Goal: Communication & Community: Answer question/provide support

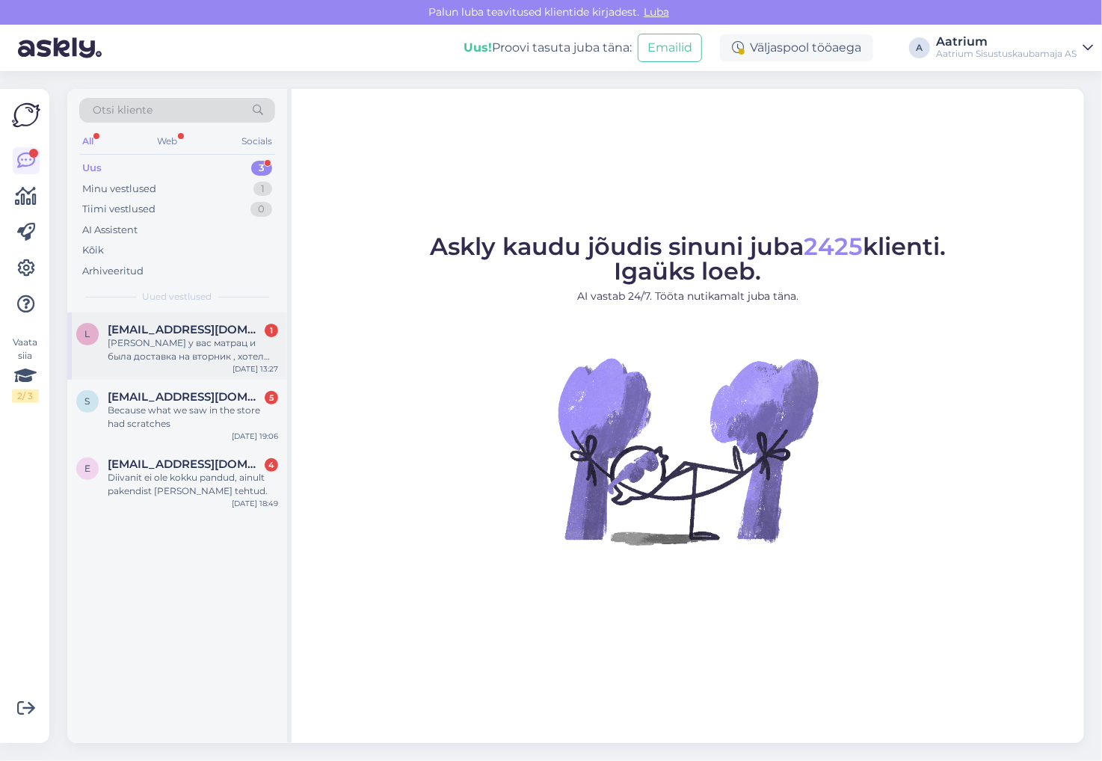
click at [167, 362] on div "[PERSON_NAME] у вас матрац и была доставка на вторник , хотел бы отменить , [PE…" at bounding box center [193, 350] width 171 height 27
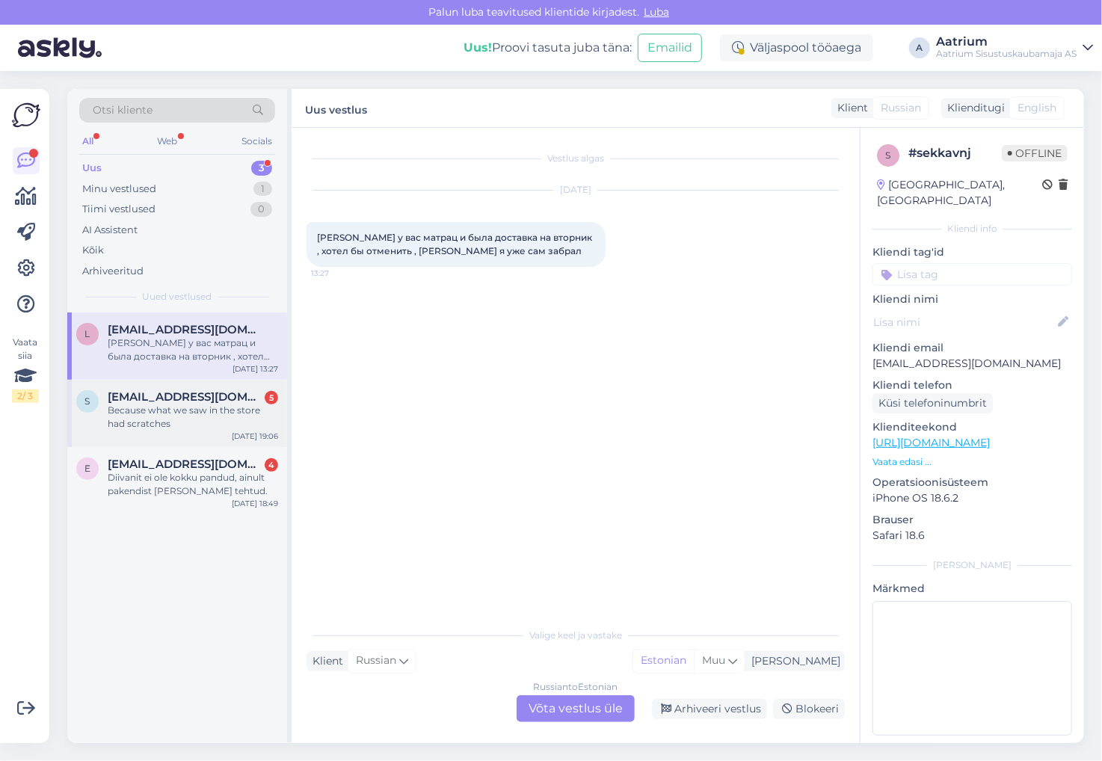
click at [177, 423] on div "Because what we saw in the store had scratches" at bounding box center [193, 417] width 171 height 27
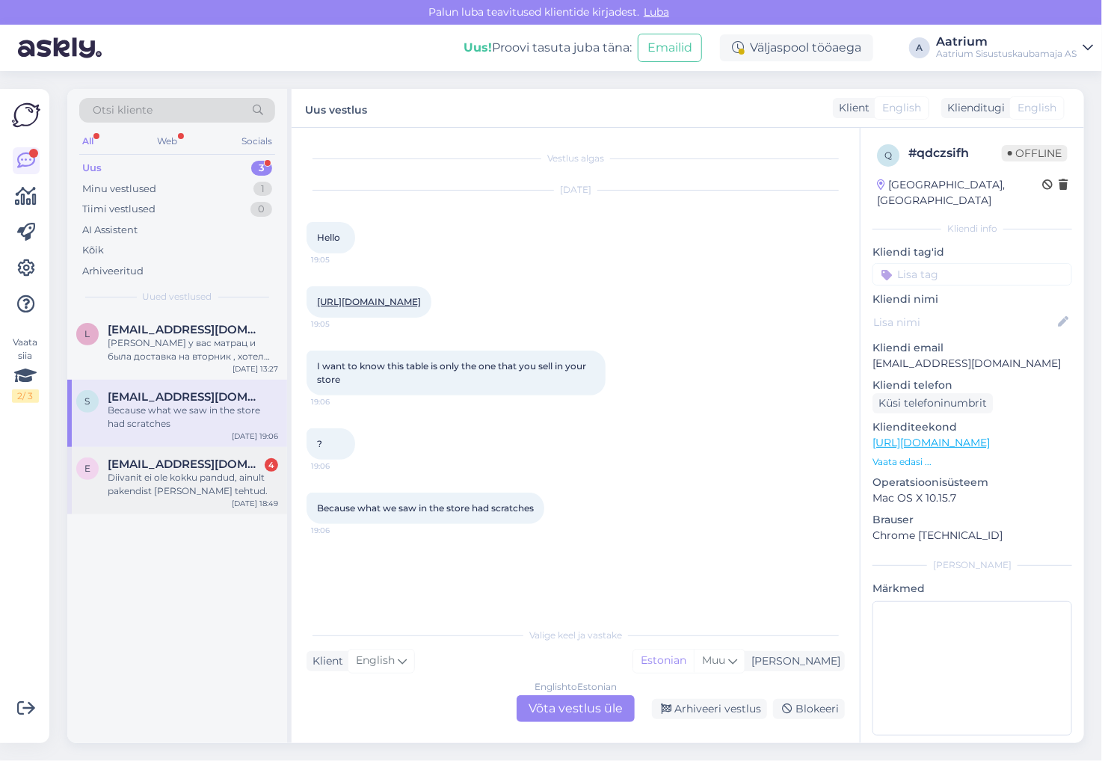
click at [234, 496] on div "Diivanit ei ole kokku pandud, ainult pakendist [PERSON_NAME] tehtud." at bounding box center [193, 484] width 171 height 27
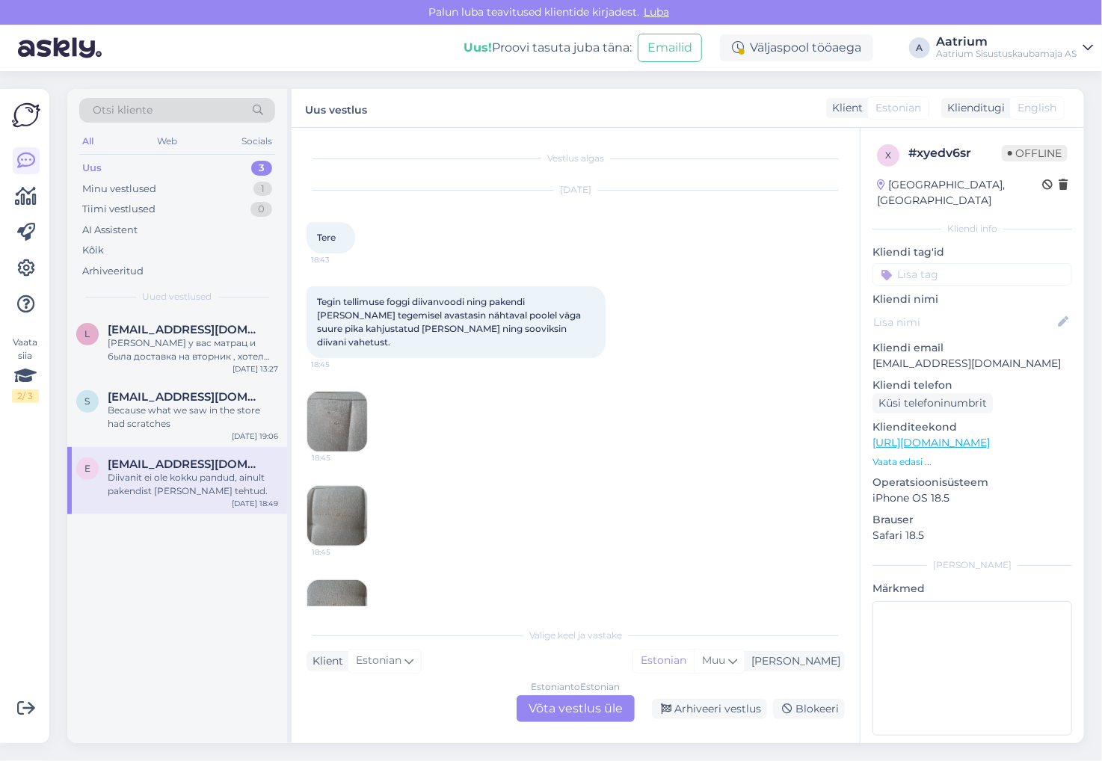
click at [332, 411] on img at bounding box center [337, 422] width 60 height 60
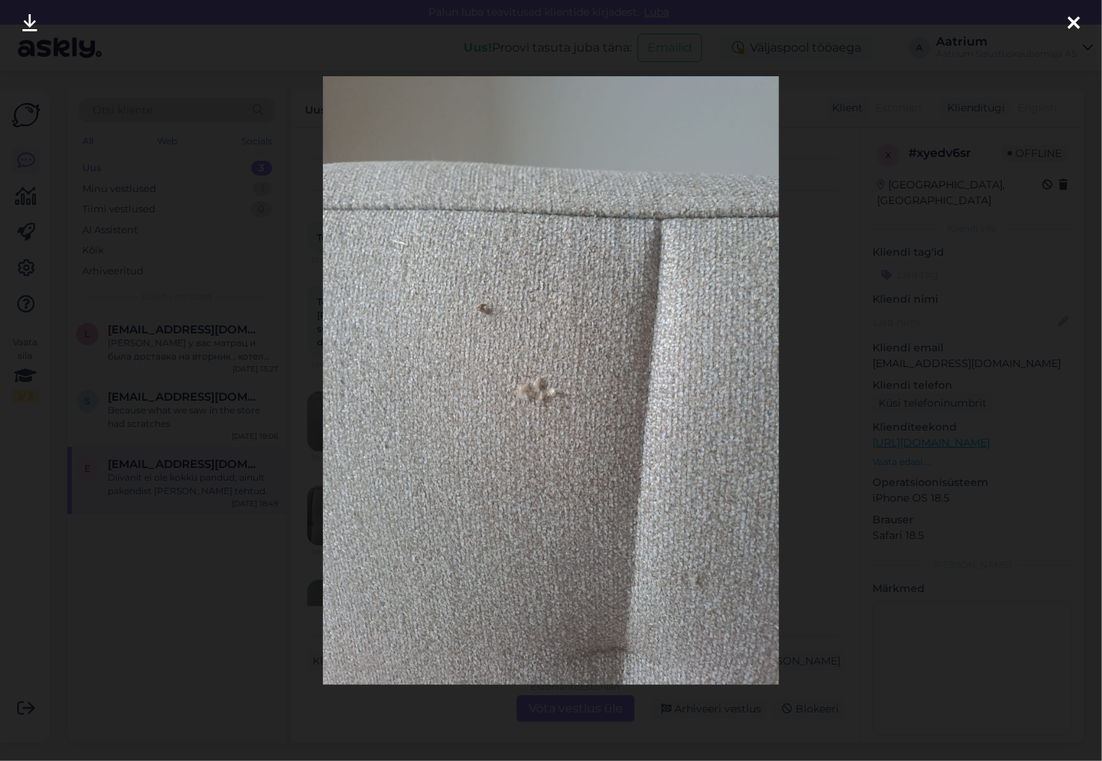
click at [1068, 27] on icon at bounding box center [1074, 23] width 12 height 19
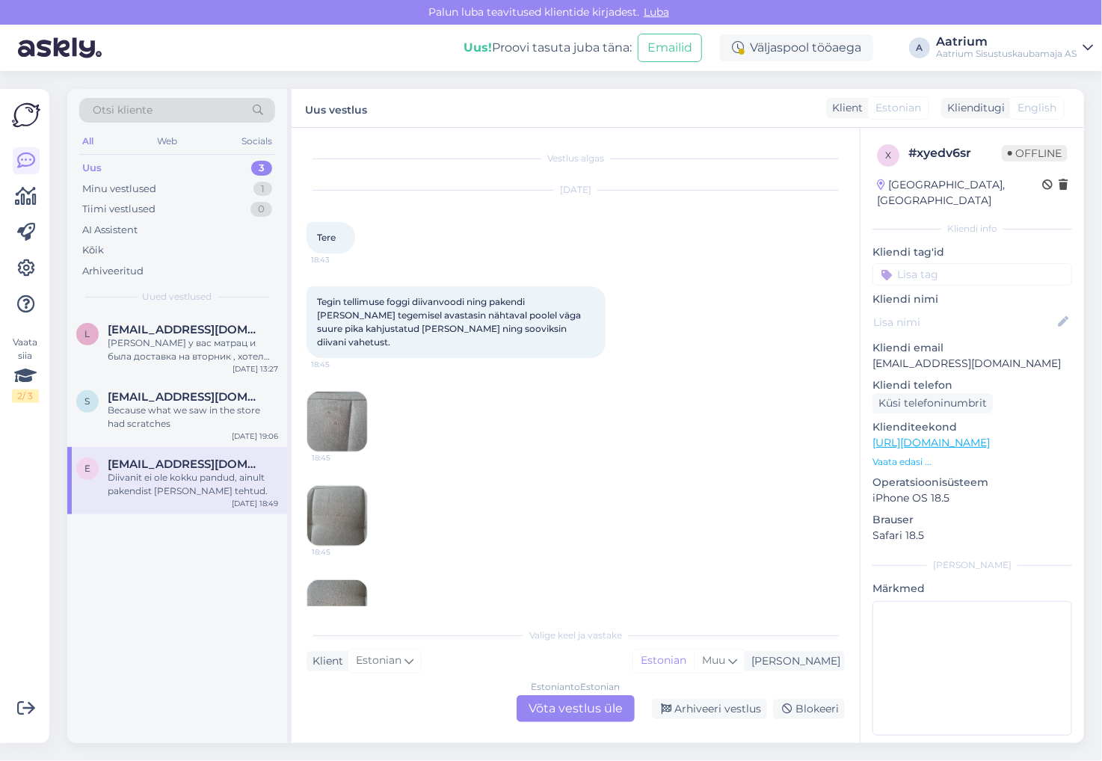
click at [304, 512] on div "Vestlus algas [DATE] Tere 18:43 Tegin tellimuse foggi diivanvoodi ning pakendi …" at bounding box center [576, 435] width 568 height 615
click at [331, 511] on img at bounding box center [337, 516] width 60 height 60
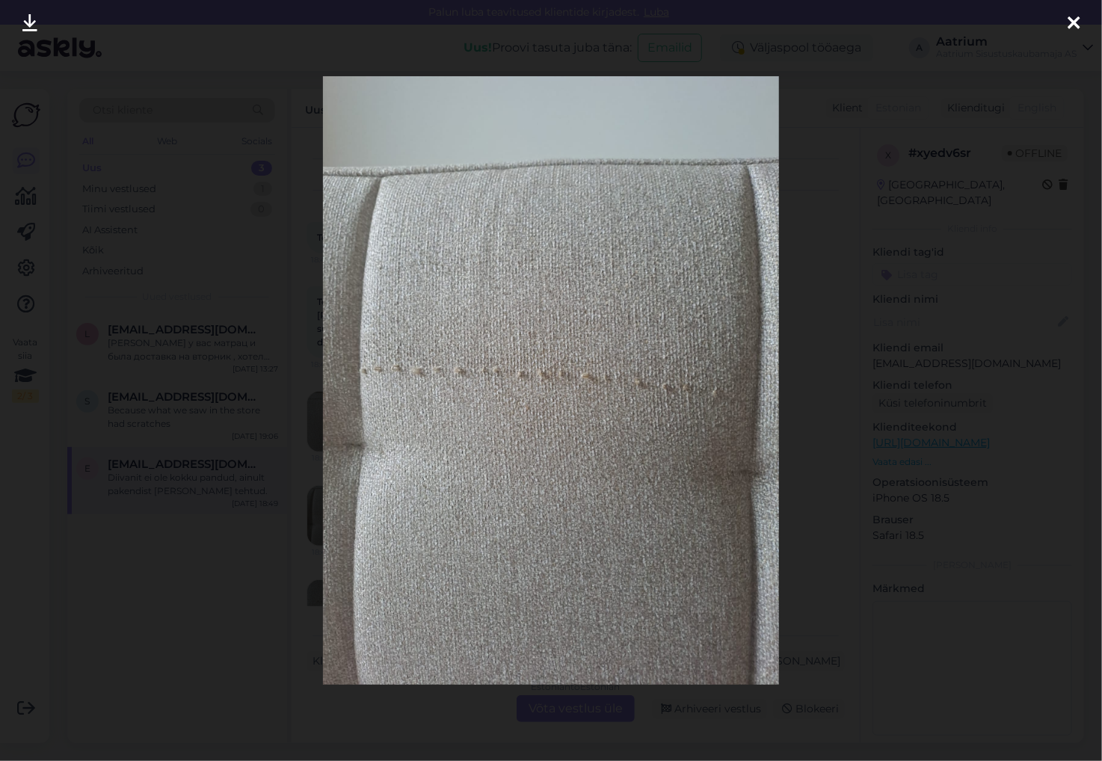
click at [1077, 21] on icon at bounding box center [1074, 23] width 12 height 19
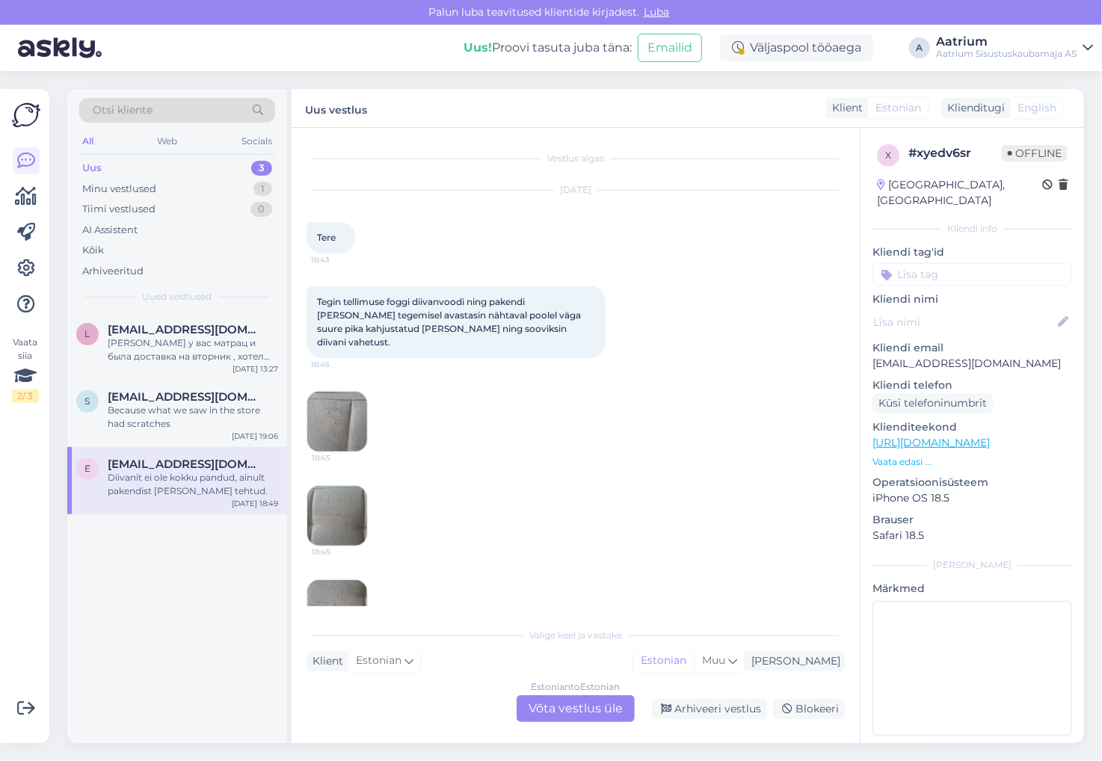
click at [334, 586] on img at bounding box center [337, 610] width 60 height 60
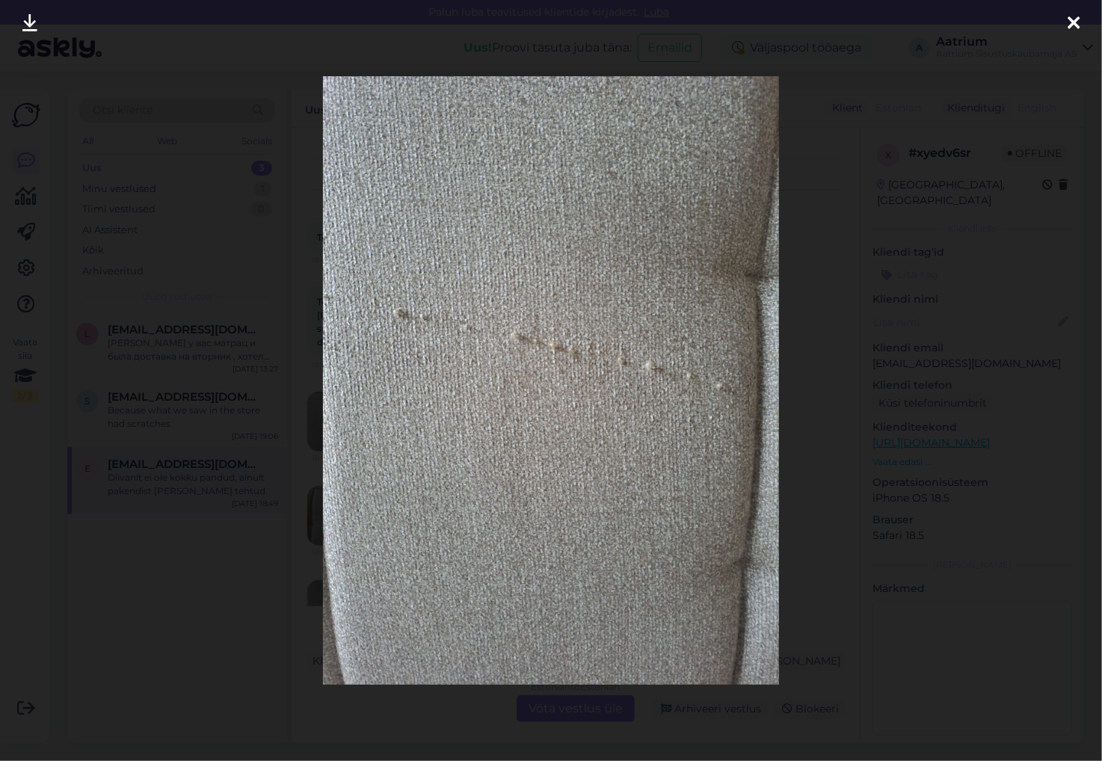
click at [1069, 24] on icon at bounding box center [1074, 23] width 12 height 19
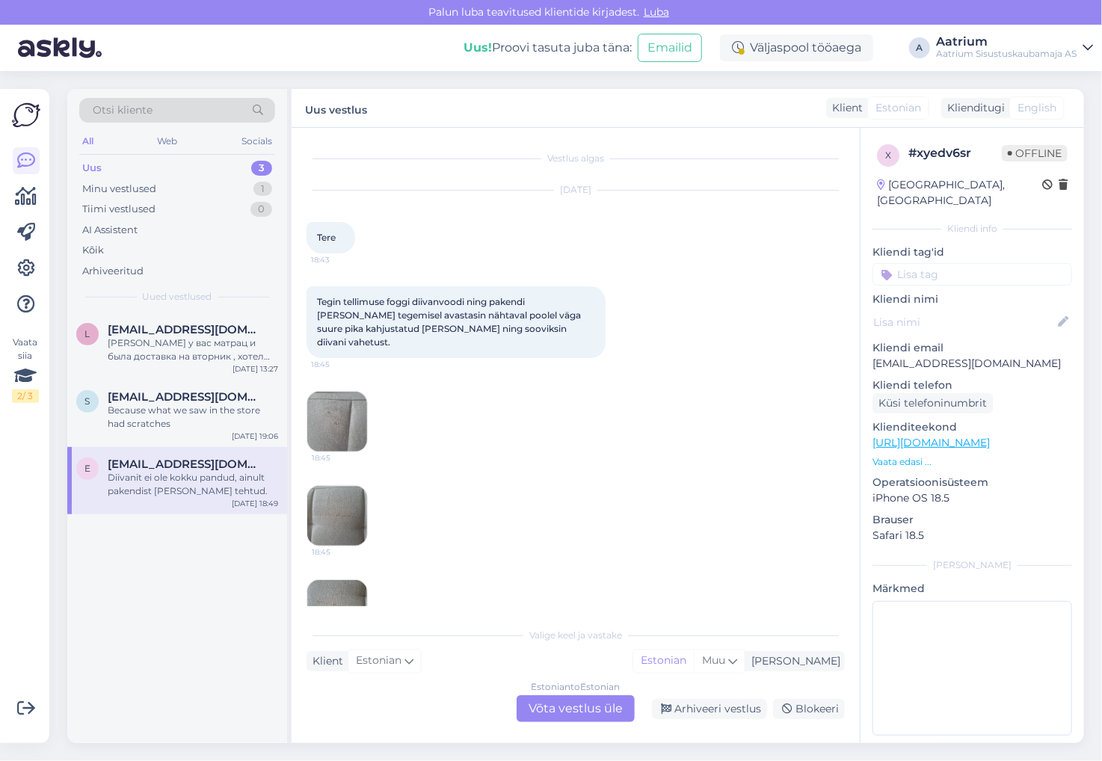
click at [392, 457] on div "Tegin tellimuse foggi diivanvoodi ning pakendi [PERSON_NAME] tegemisel avastasi…" at bounding box center [576, 652] width 538 height 764
click at [701, 709] on div "Arhiveeri vestlus" at bounding box center [709, 709] width 115 height 20
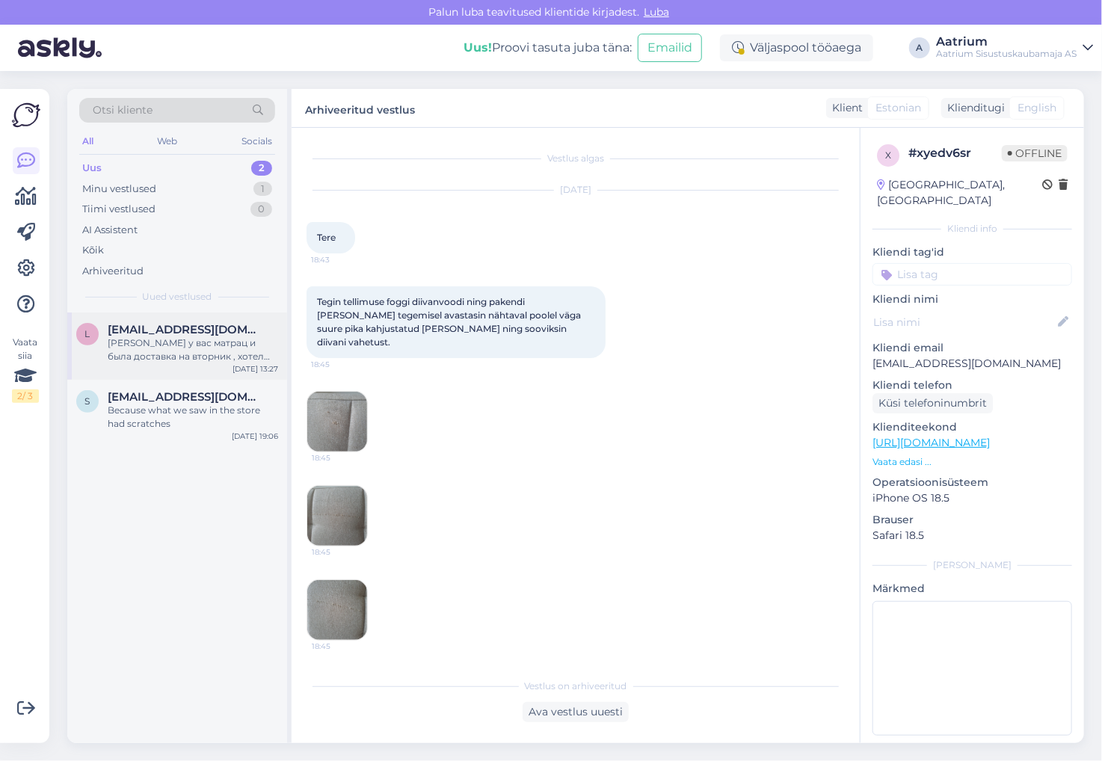
click at [227, 327] on div "[EMAIL_ADDRESS][DOMAIN_NAME]" at bounding box center [193, 329] width 171 height 13
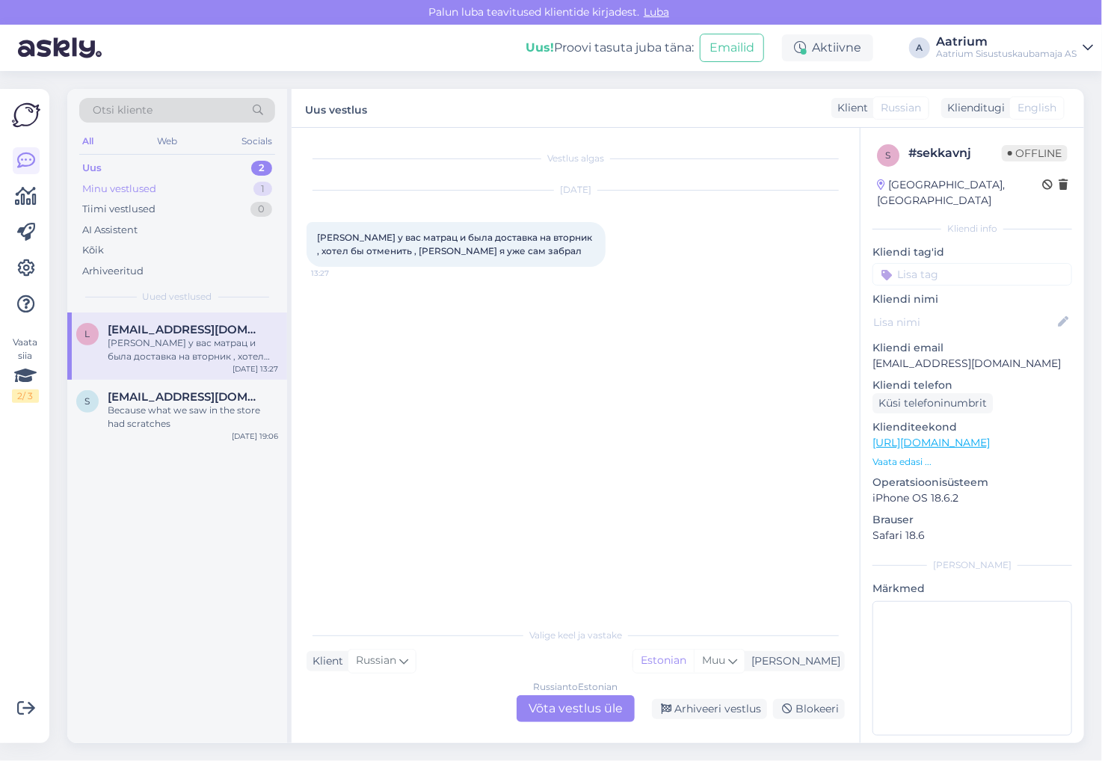
click at [103, 189] on div "Minu vestlused" at bounding box center [119, 189] width 74 height 15
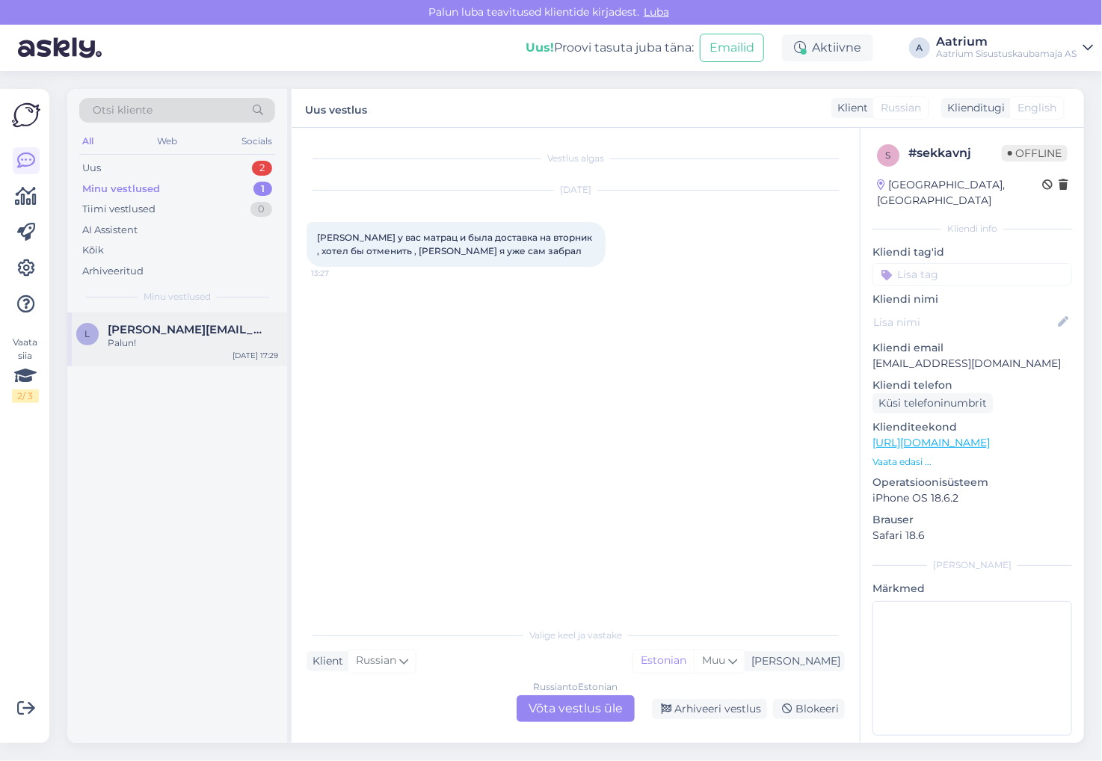
click at [171, 350] on div "l [PERSON_NAME][EMAIL_ADDRESS] Palun! [DATE] 17:29" at bounding box center [177, 340] width 220 height 54
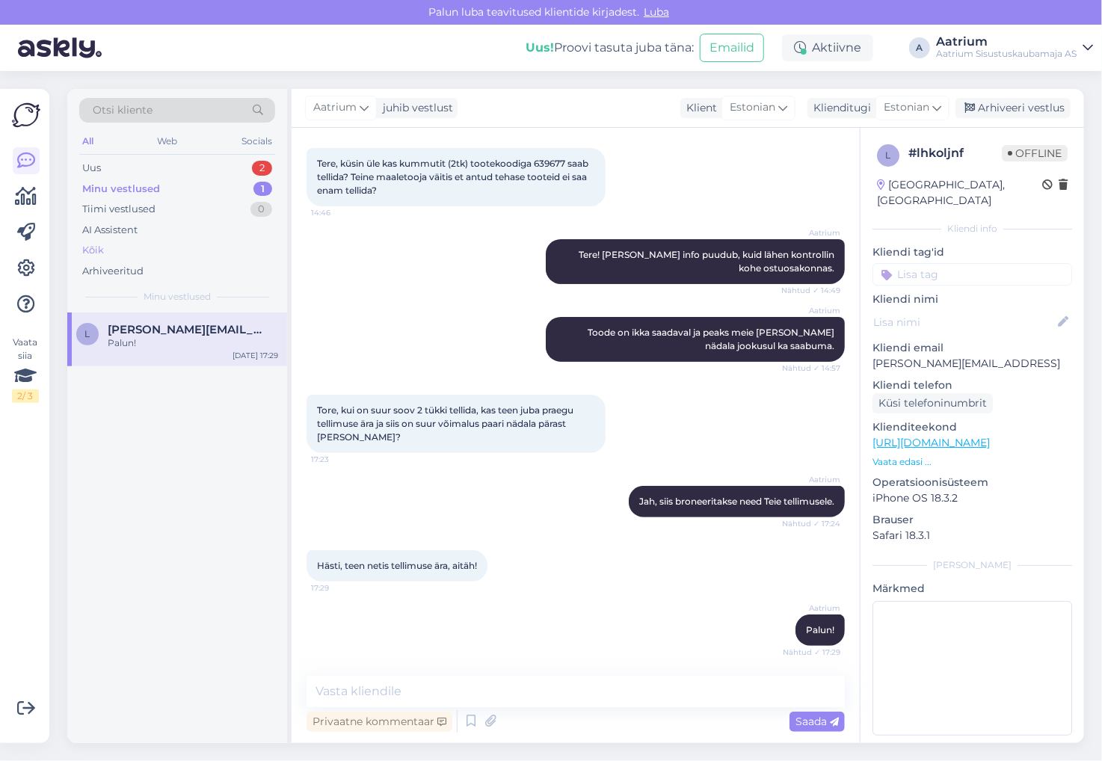
click at [96, 251] on div "Kõik" at bounding box center [93, 250] width 22 height 15
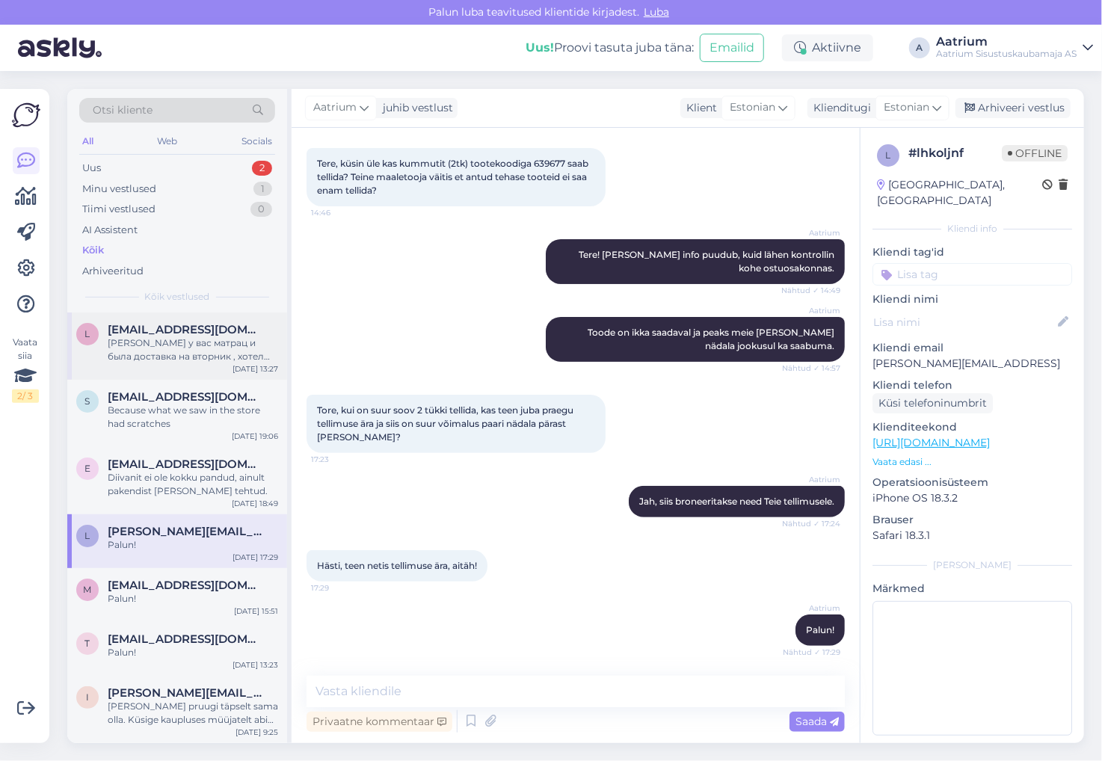
click at [230, 322] on div "l [EMAIL_ADDRESS][DOMAIN_NAME] Купил у вас матрац и была доставка на вторник , …" at bounding box center [177, 346] width 220 height 67
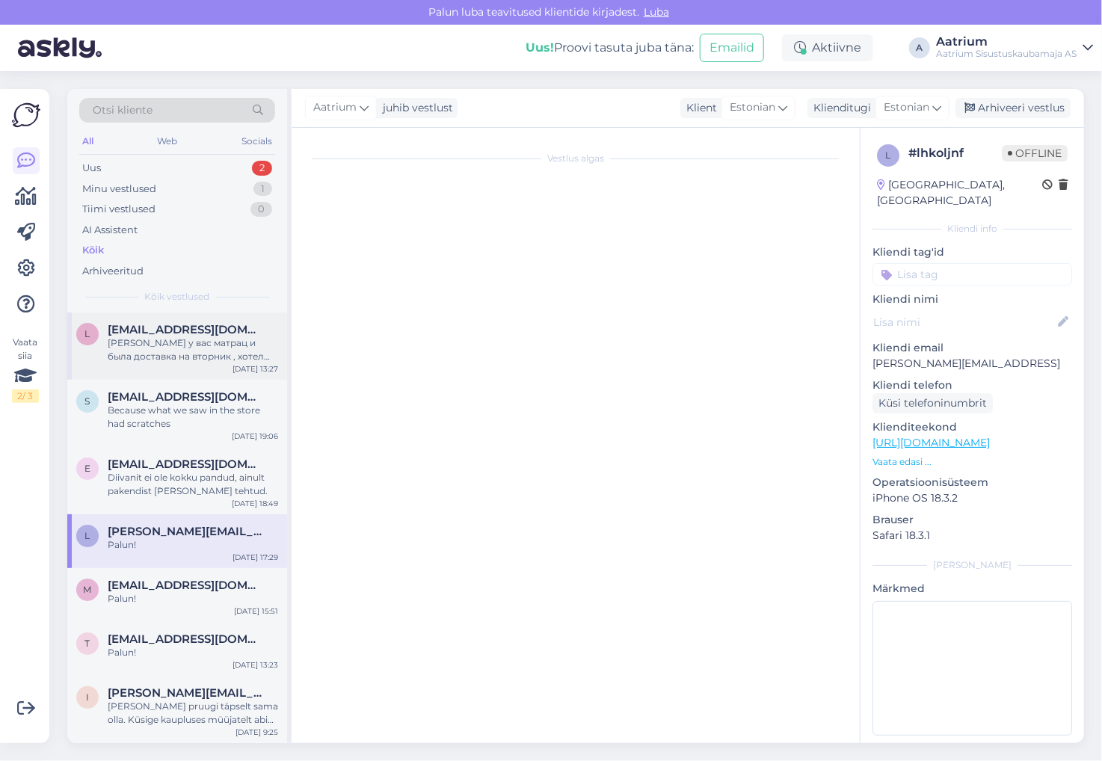
scroll to position [0, 0]
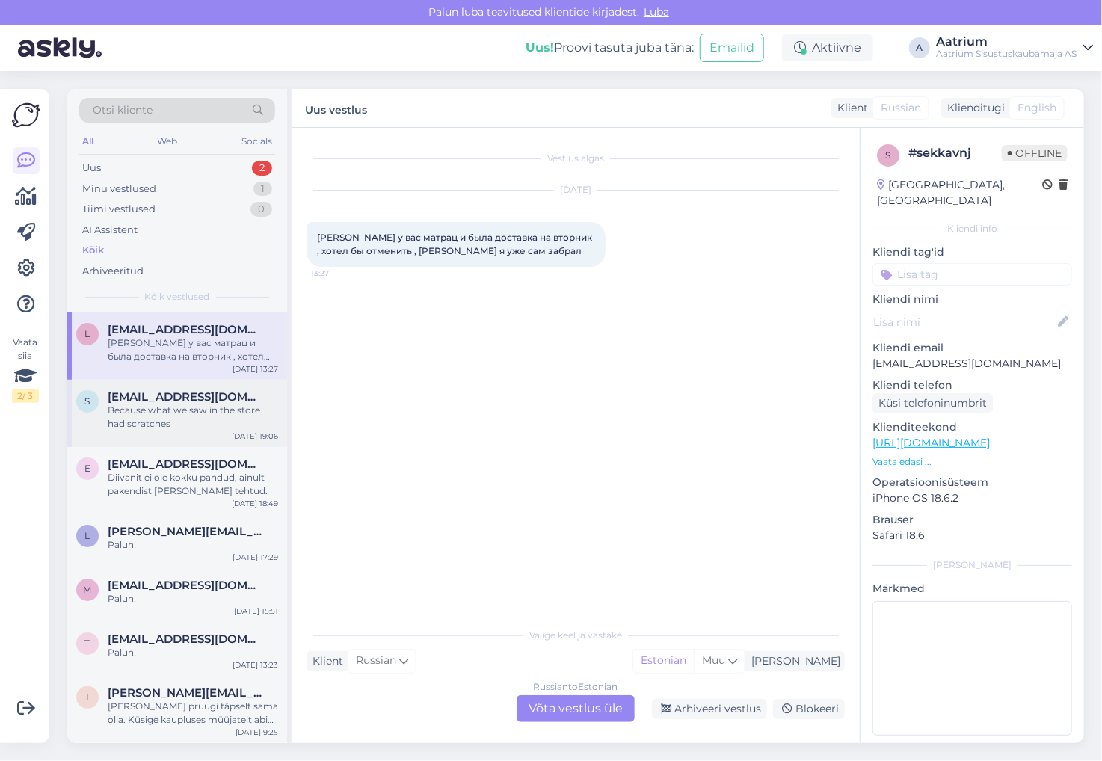
click at [203, 383] on div "s [EMAIL_ADDRESS][DOMAIN_NAME] Because what we saw in the store had scratches […" at bounding box center [177, 413] width 220 height 67
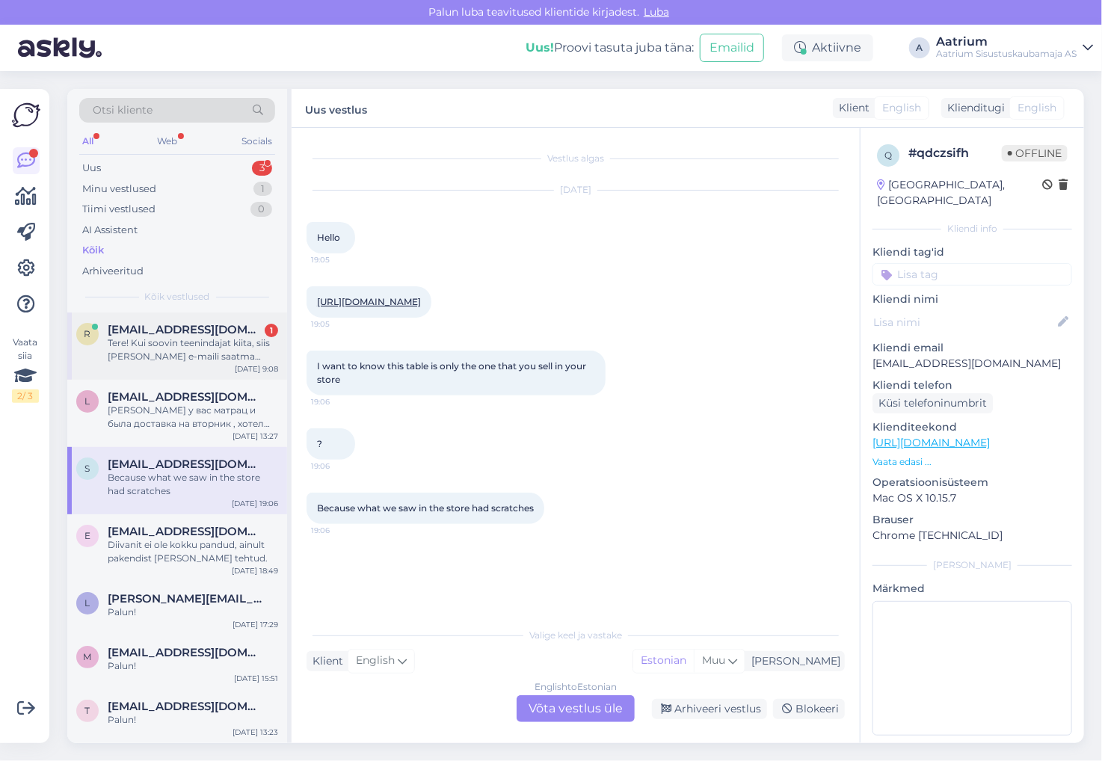
click at [218, 353] on div "Tere! Kui soovin teenindajat kiita, siis [PERSON_NAME] e-maili saatma peaks?" at bounding box center [193, 350] width 171 height 27
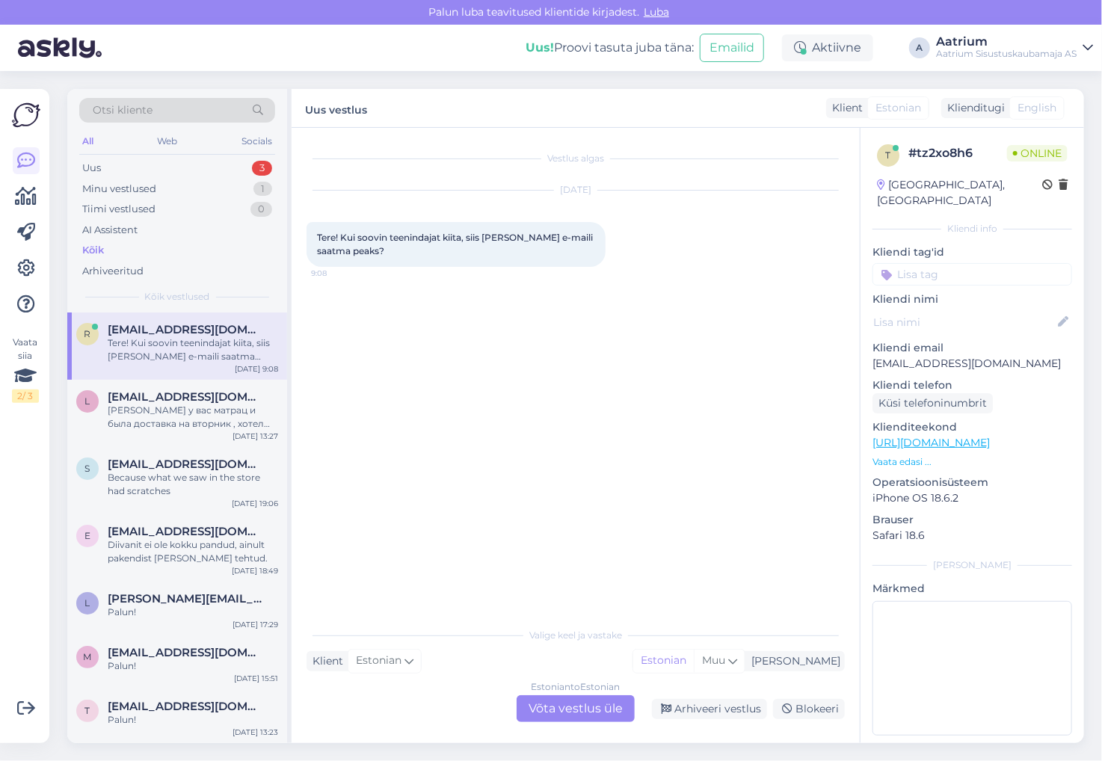
click at [553, 715] on div "Estonian to Estonian Võta vestlus üle" at bounding box center [576, 709] width 118 height 27
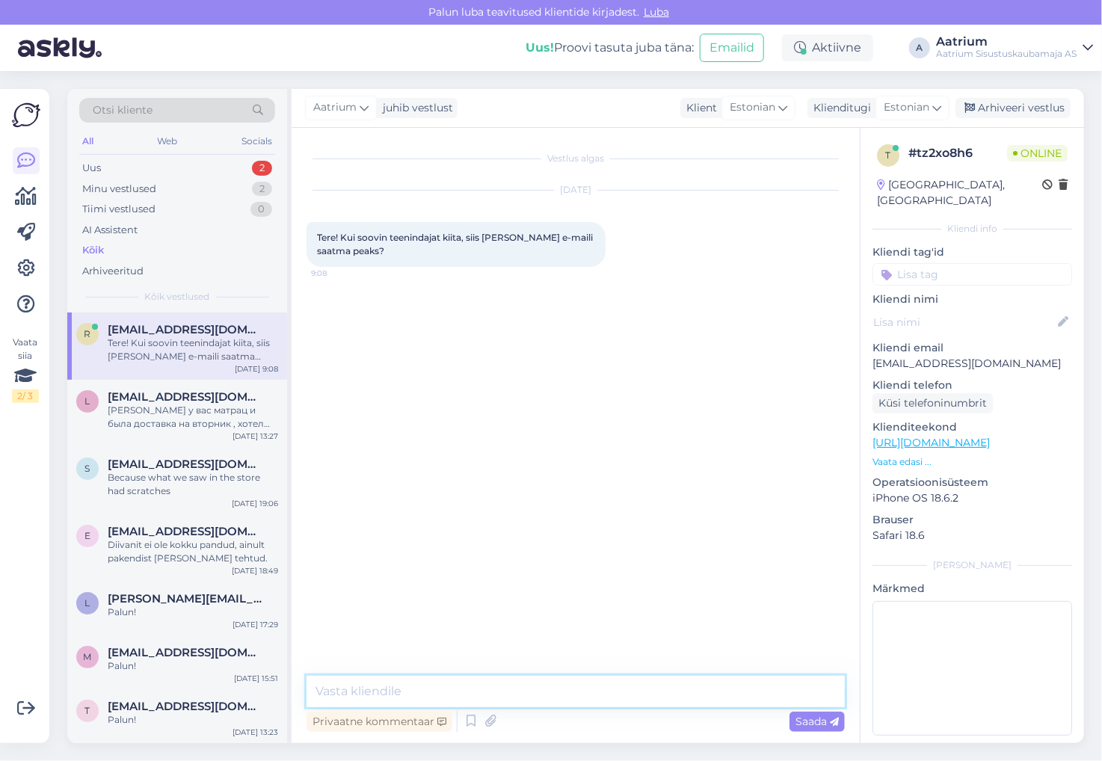
click at [419, 688] on textarea at bounding box center [576, 691] width 538 height 31
paste textarea "[URL][DOMAIN_NAME]"
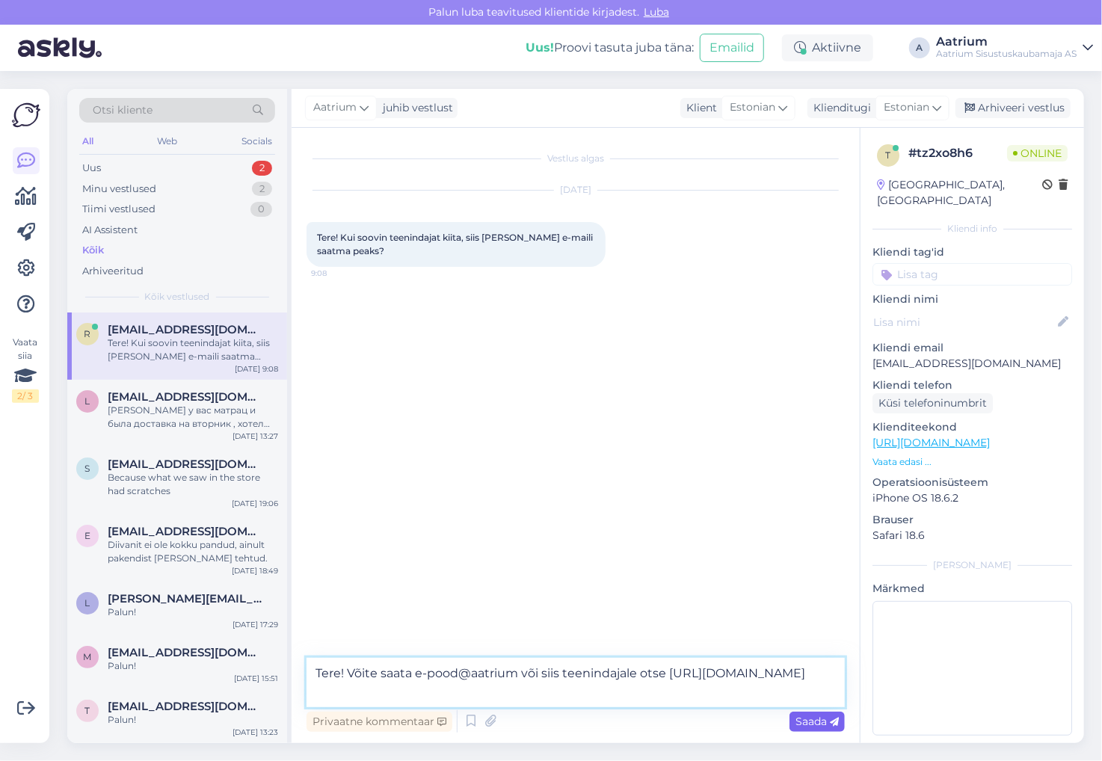
type textarea "Tere! Võite saata e-pood@aatrium või siis teenindajale otse [URL][DOMAIN_NAME]"
click at [817, 719] on span "Saada" at bounding box center [817, 721] width 43 height 13
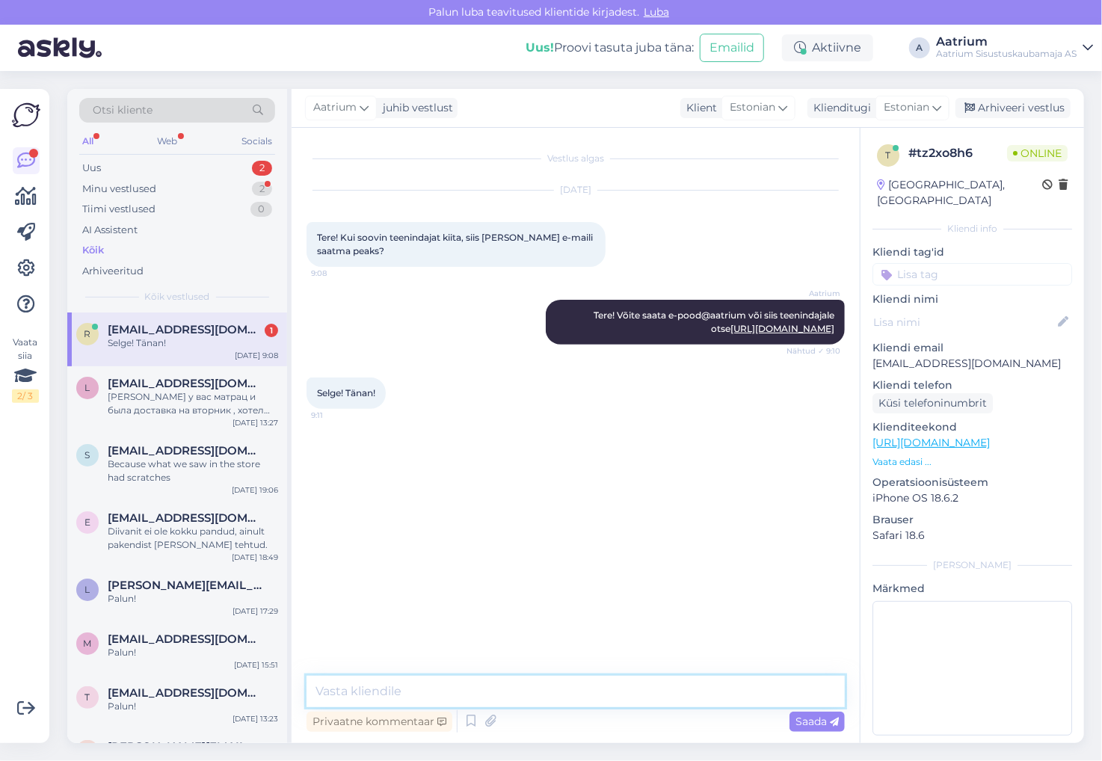
click at [350, 681] on textarea at bounding box center [576, 691] width 538 height 31
type textarea "Palun!"
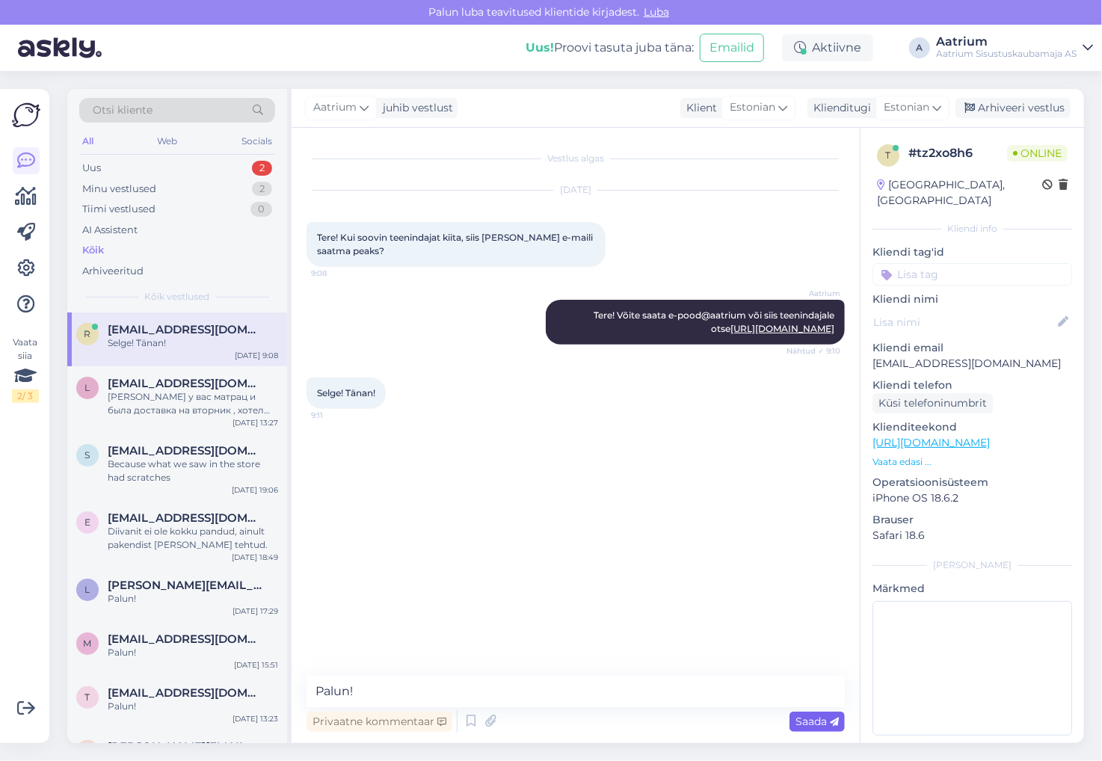
click at [810, 719] on span "Saada" at bounding box center [817, 721] width 43 height 13
click at [137, 185] on div "Minu vestlused" at bounding box center [119, 189] width 74 height 15
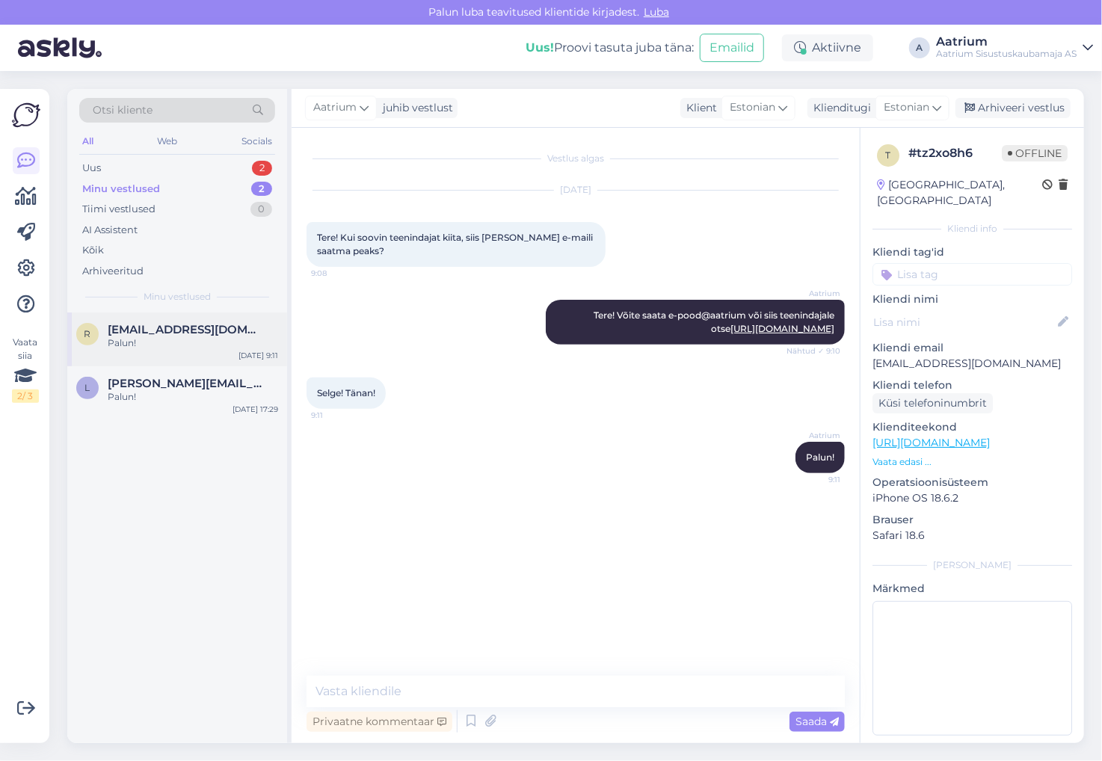
click at [159, 346] on div "Palun!" at bounding box center [193, 343] width 171 height 13
click at [1016, 105] on div "Arhiveeri vestlus" at bounding box center [1013, 108] width 115 height 20
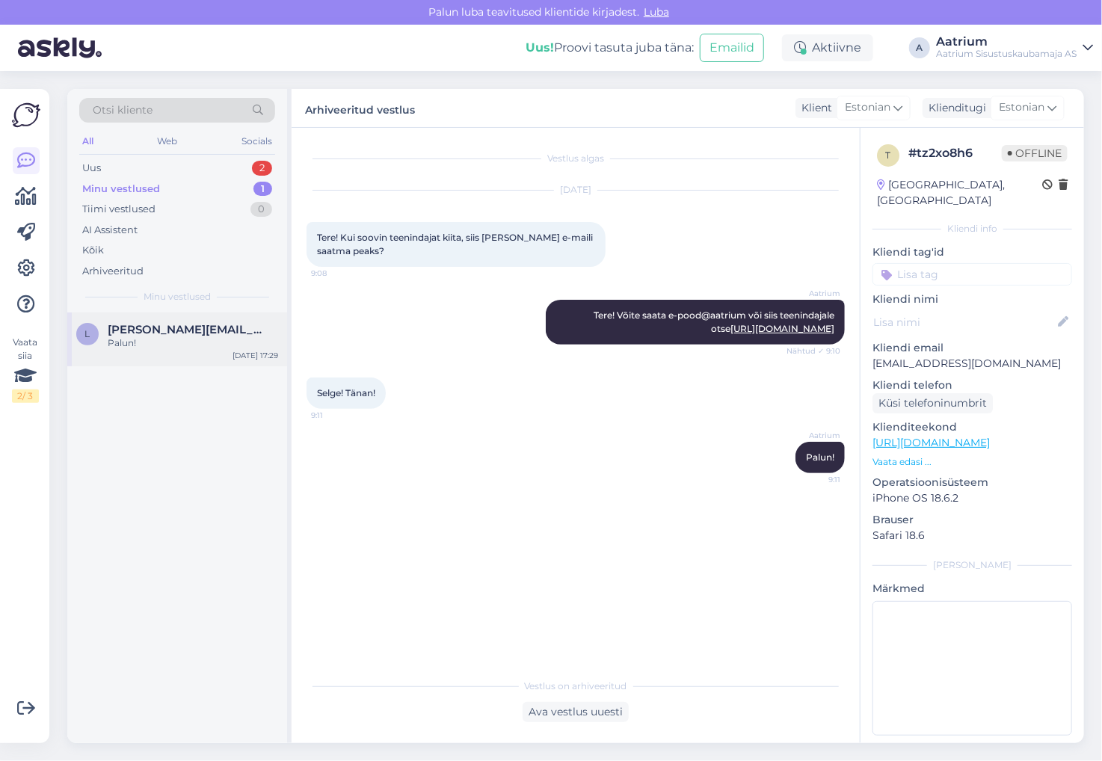
click at [188, 351] on div "l [PERSON_NAME][EMAIL_ADDRESS] Palun! [DATE] 17:29" at bounding box center [177, 340] width 220 height 54
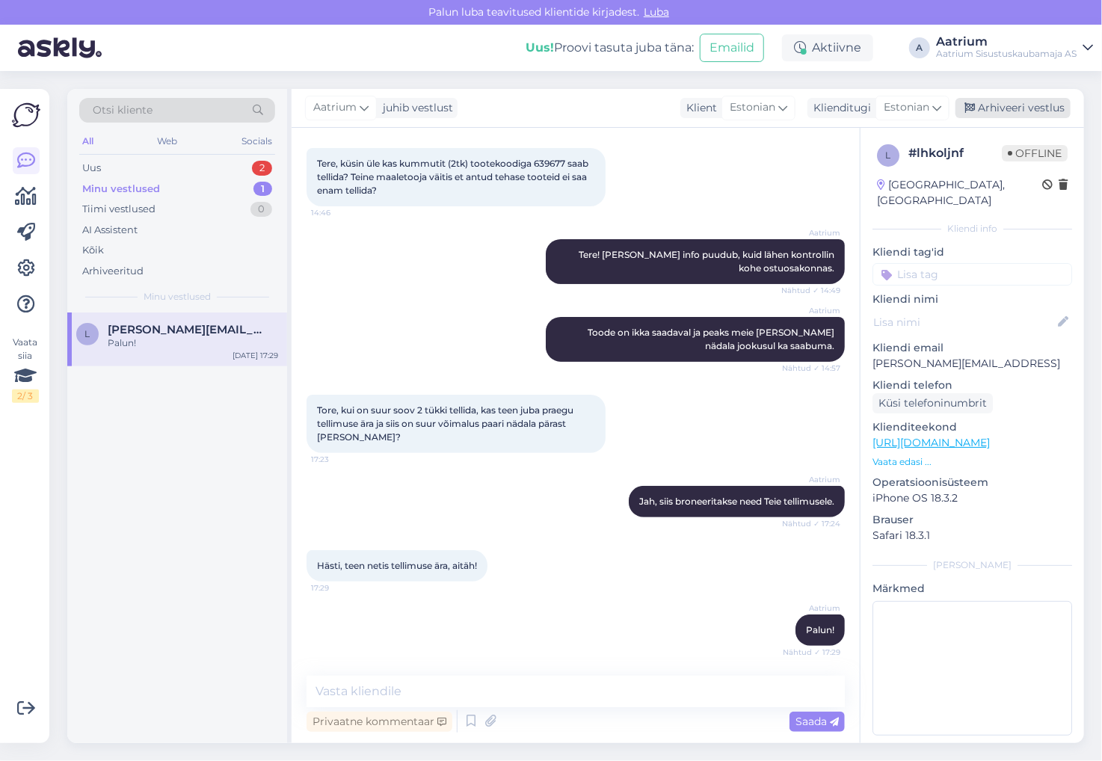
click at [1039, 105] on div "Arhiveeri vestlus" at bounding box center [1013, 108] width 115 height 20
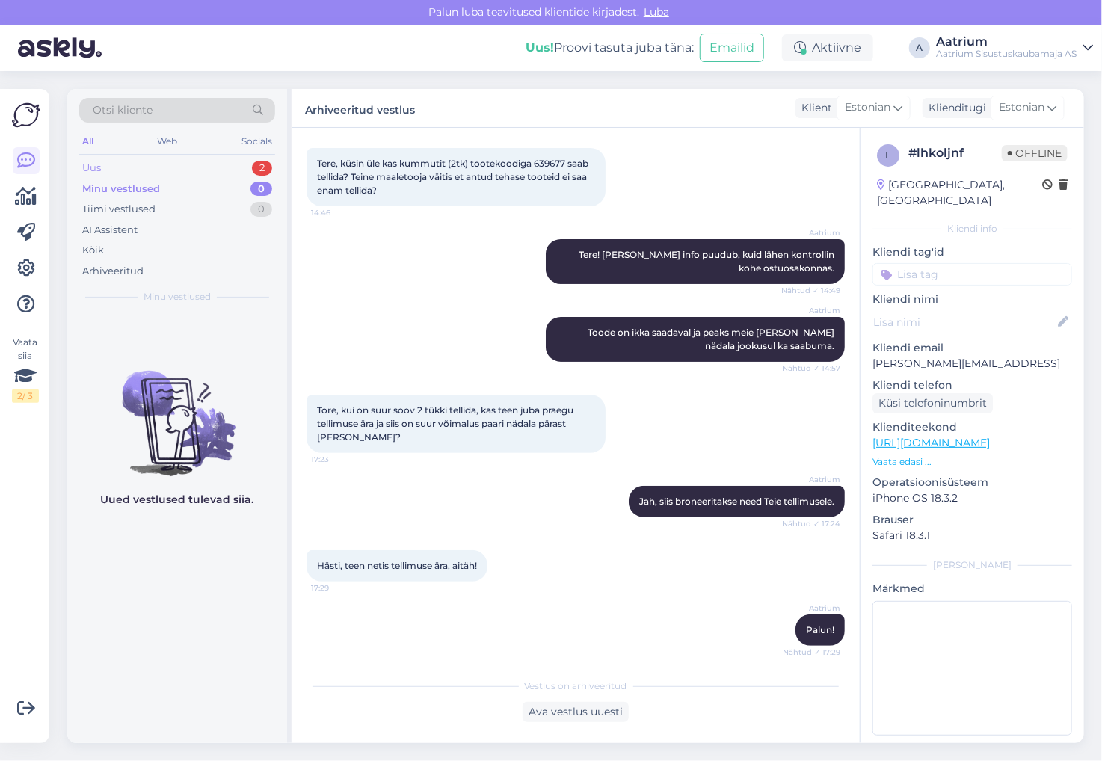
click at [99, 168] on div "Uus" at bounding box center [91, 168] width 19 height 15
